Goal: Check status: Check status

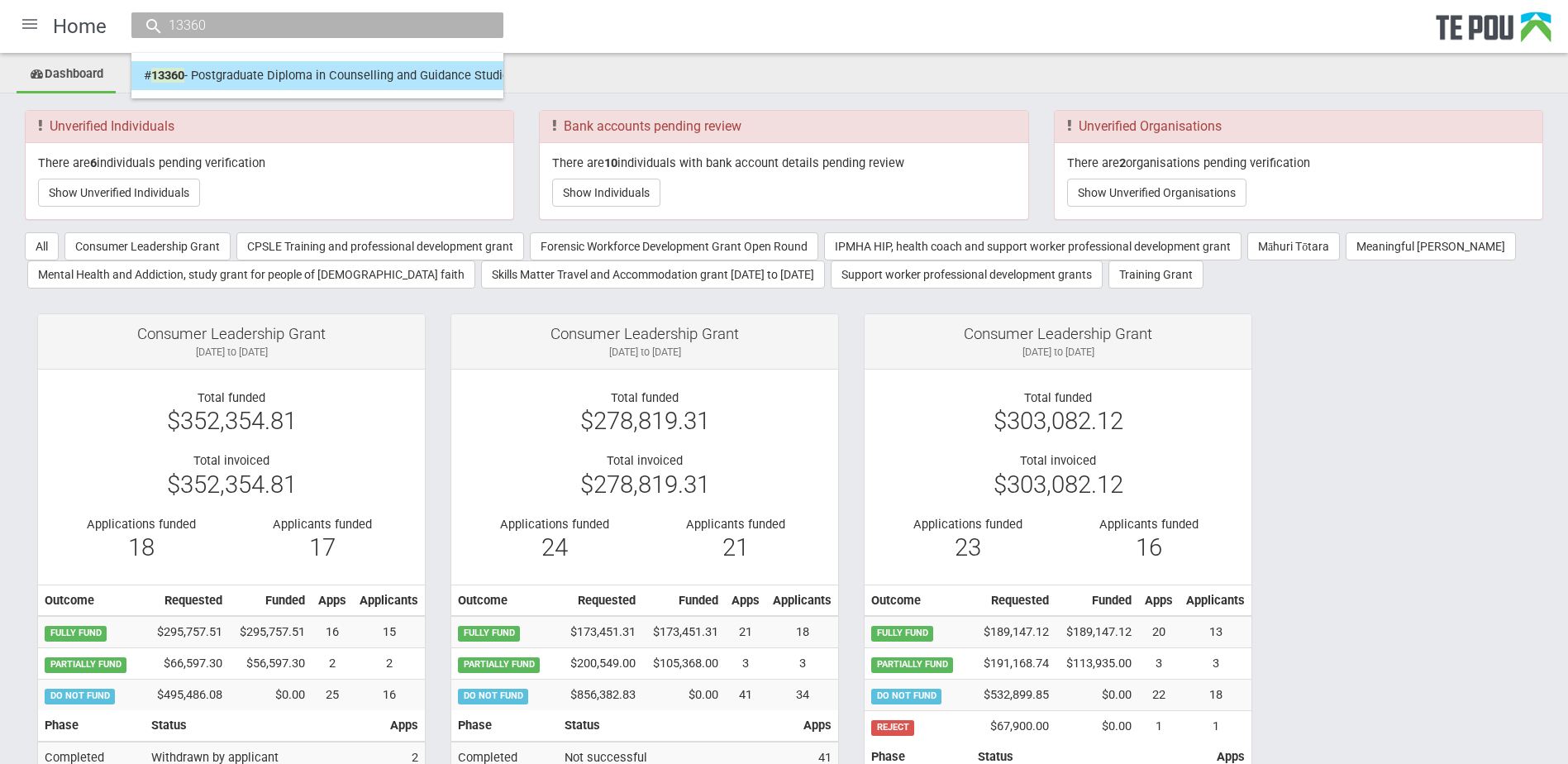
type input "13360"
click at [231, 65] on link "# 13360 - Postgraduate Diploma in Counselling and Guidance Studies – Aliaa Elre…" at bounding box center [317, 75] width 348 height 26
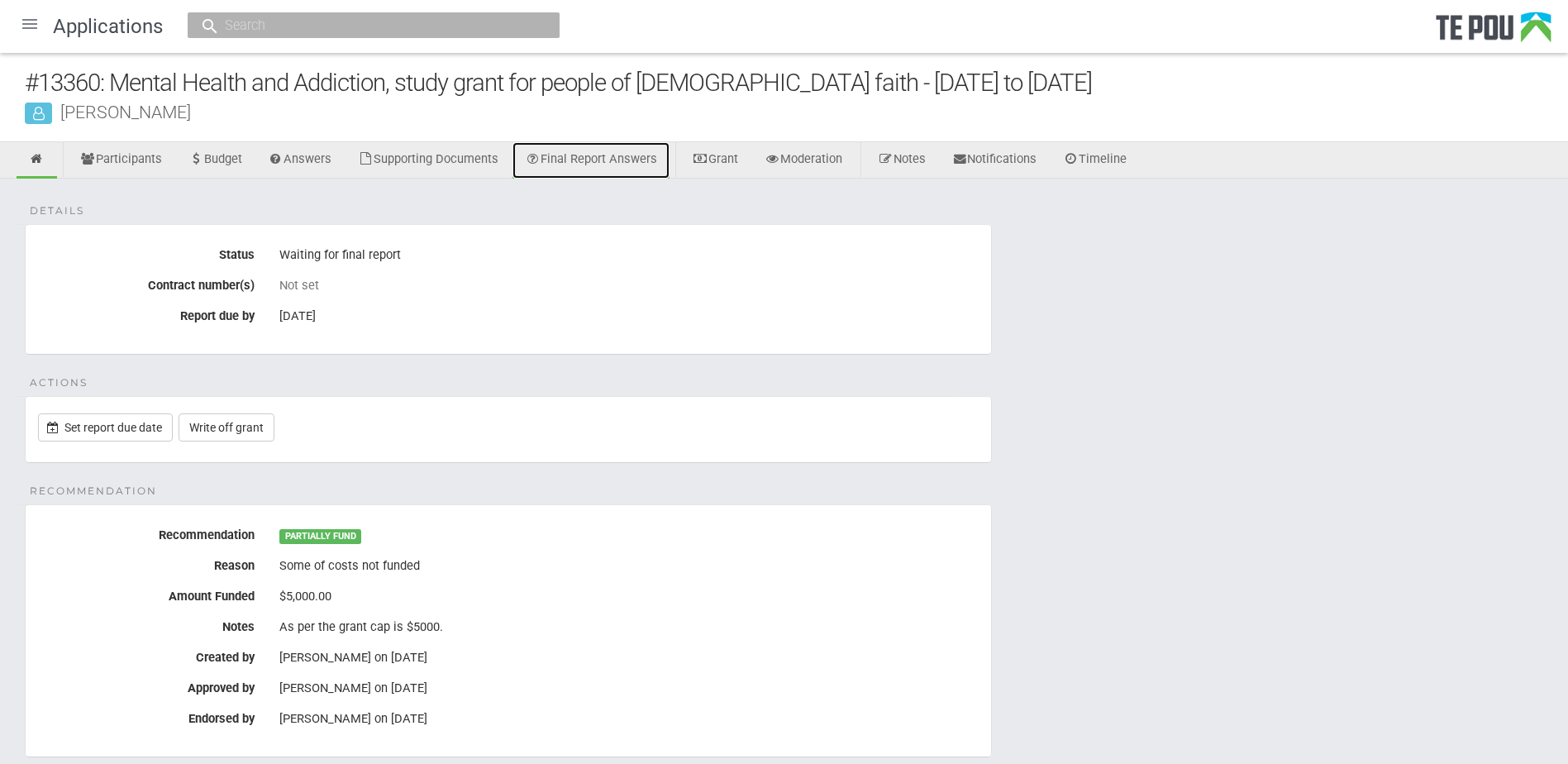
click at [550, 154] on link "Final Report Answers" at bounding box center [591, 161] width 157 height 36
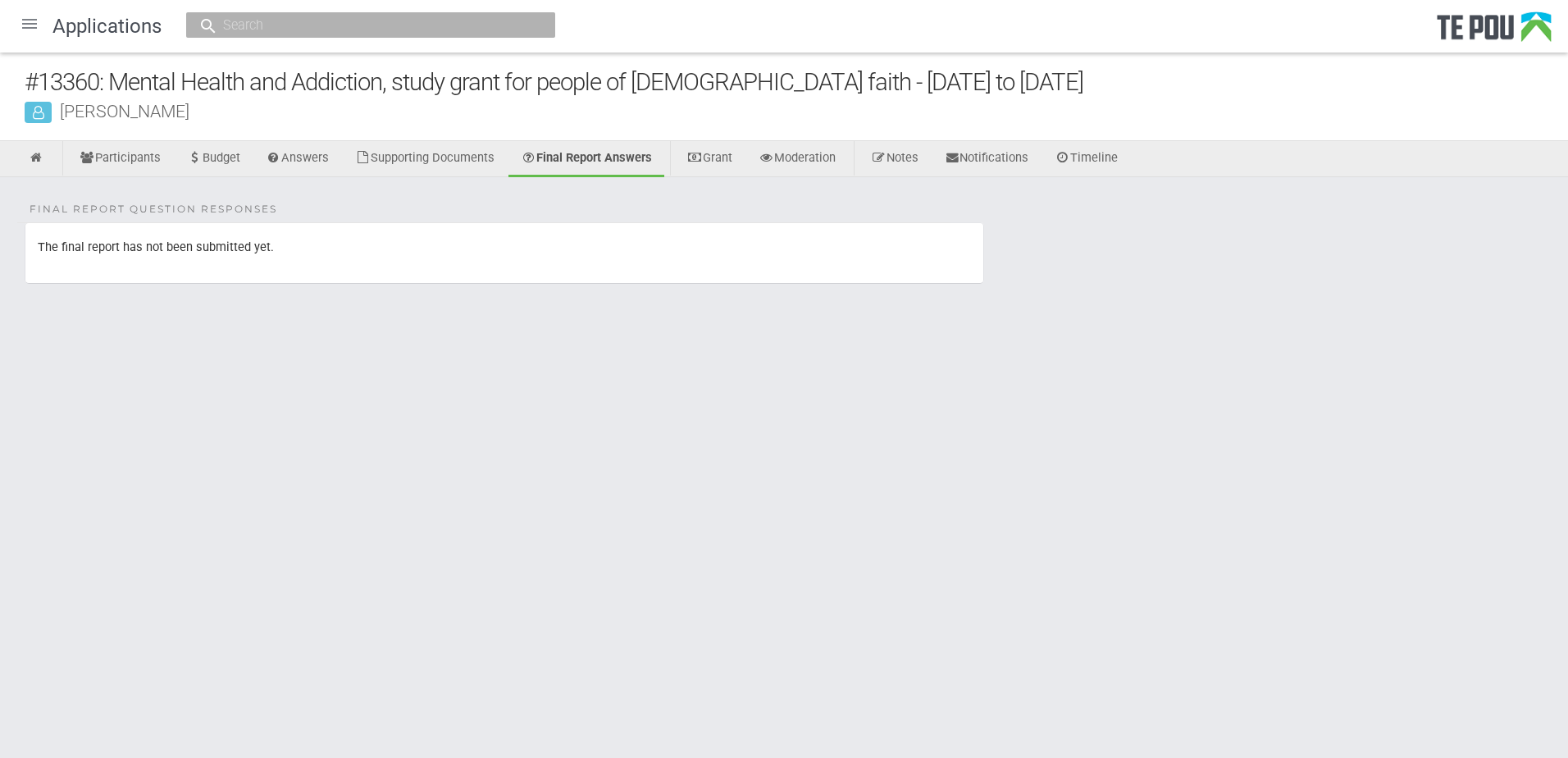
click at [240, 357] on body "Home Applications Grant rounds Applicants Organisations Individuals Moderation …" at bounding box center [784, 191] width 1568 height 383
click at [396, 159] on link "Supporting Documents" at bounding box center [425, 159] width 164 height 36
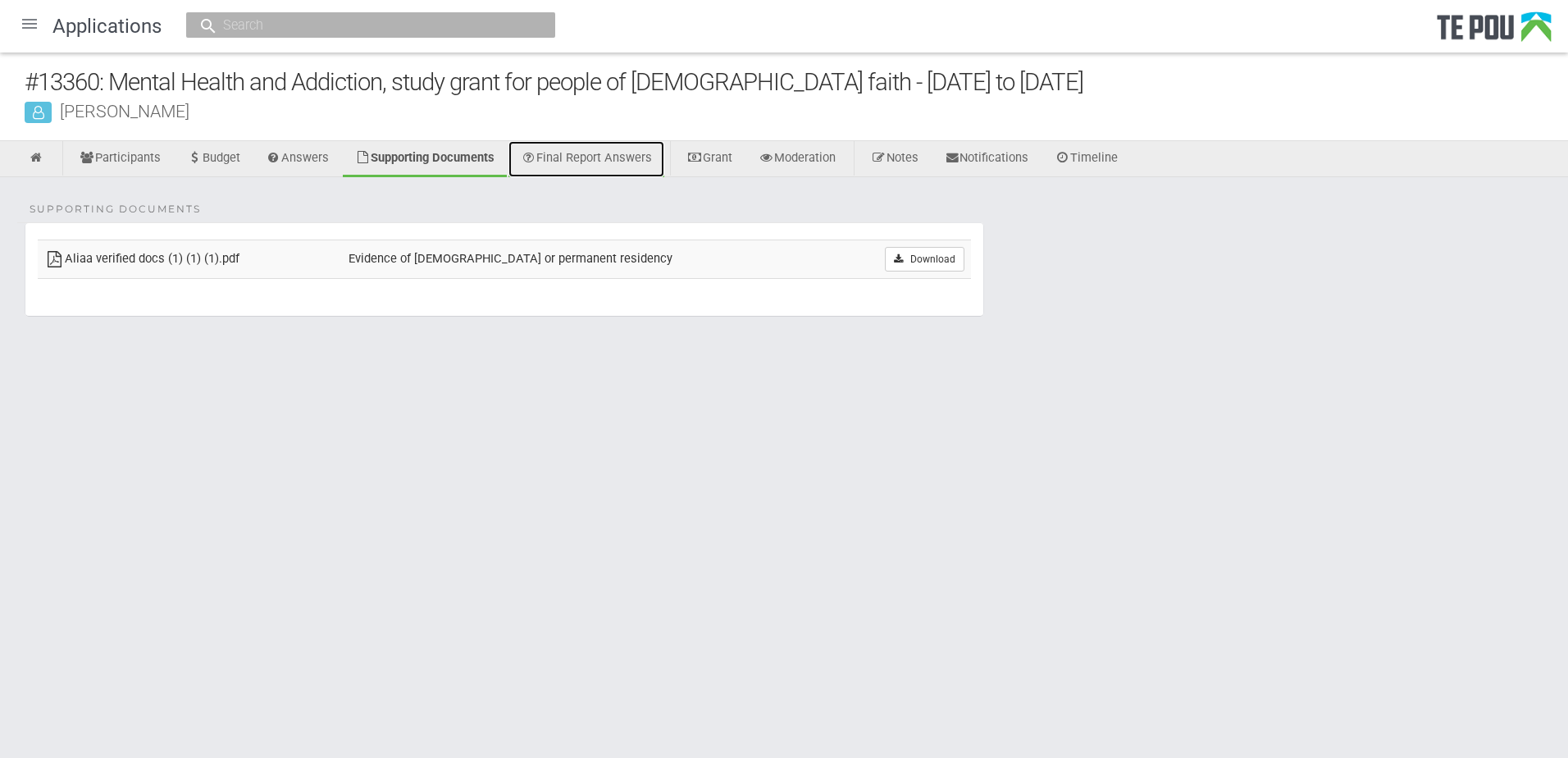
click at [600, 155] on link "Final Report Answers" at bounding box center [586, 159] width 155 height 36
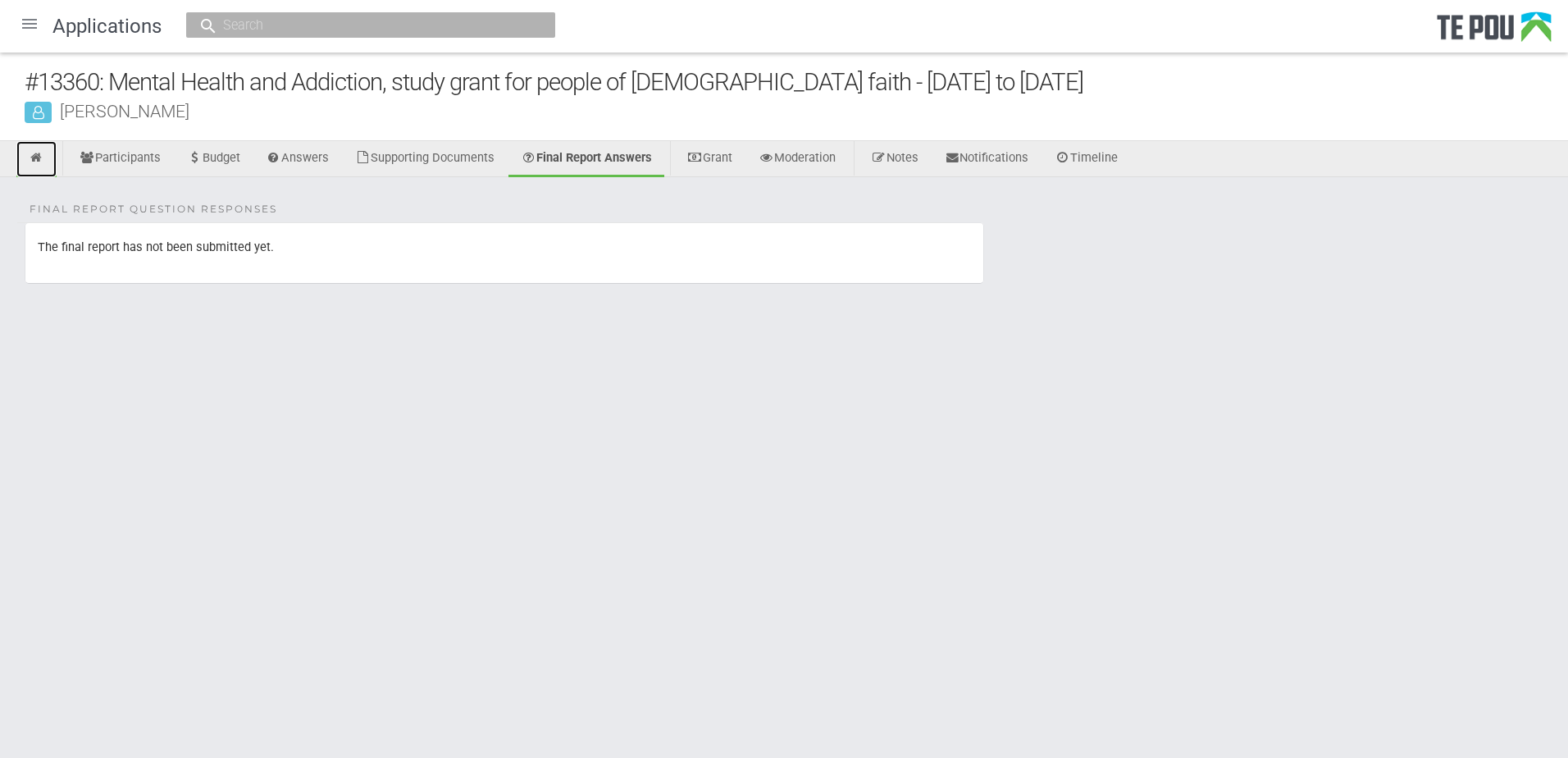
click at [37, 150] on link at bounding box center [36, 159] width 41 height 36
